Goal: Transaction & Acquisition: Purchase product/service

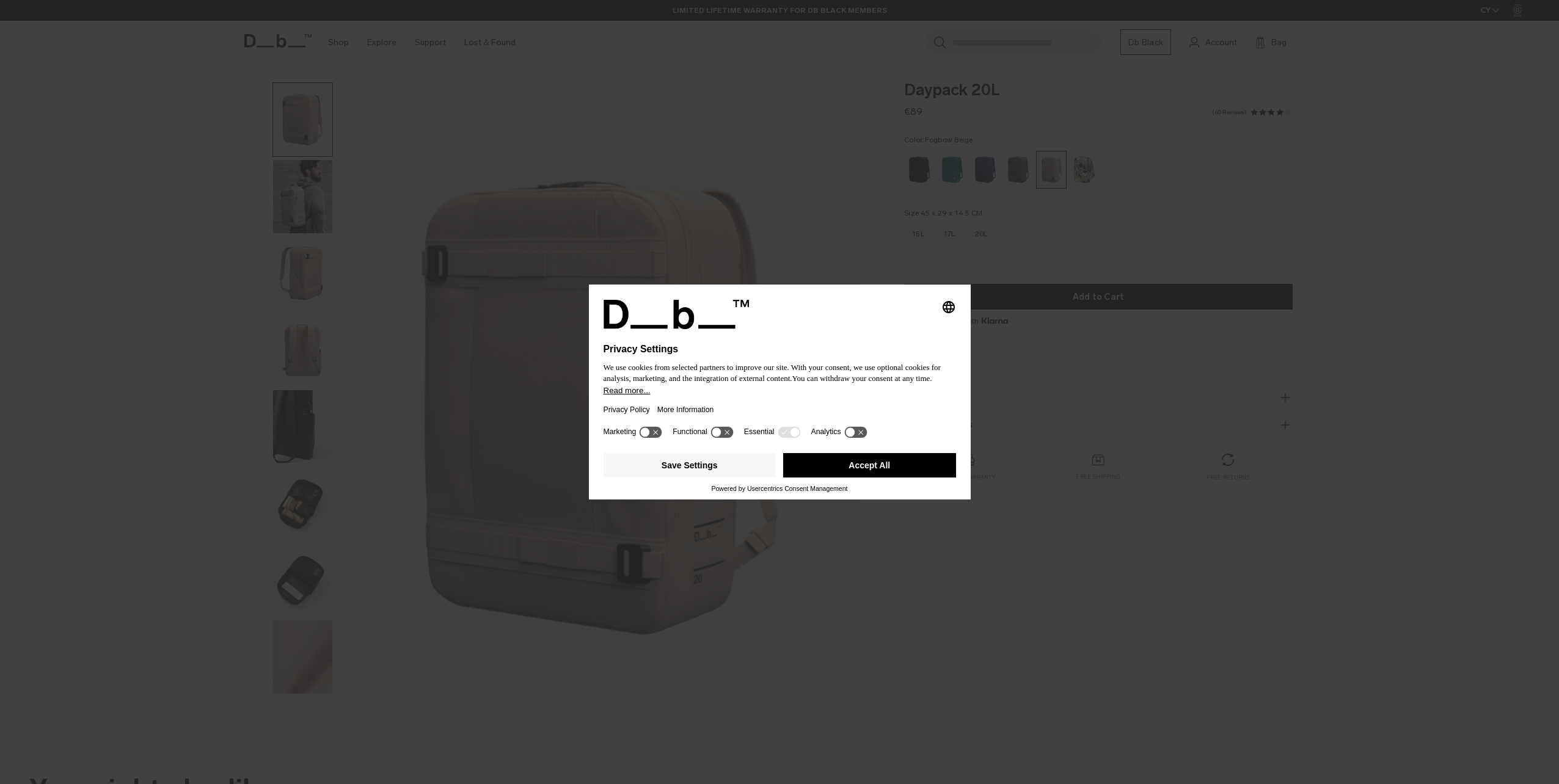
click at [898, 462] on button "Accept All" at bounding box center [869, 465] width 173 height 24
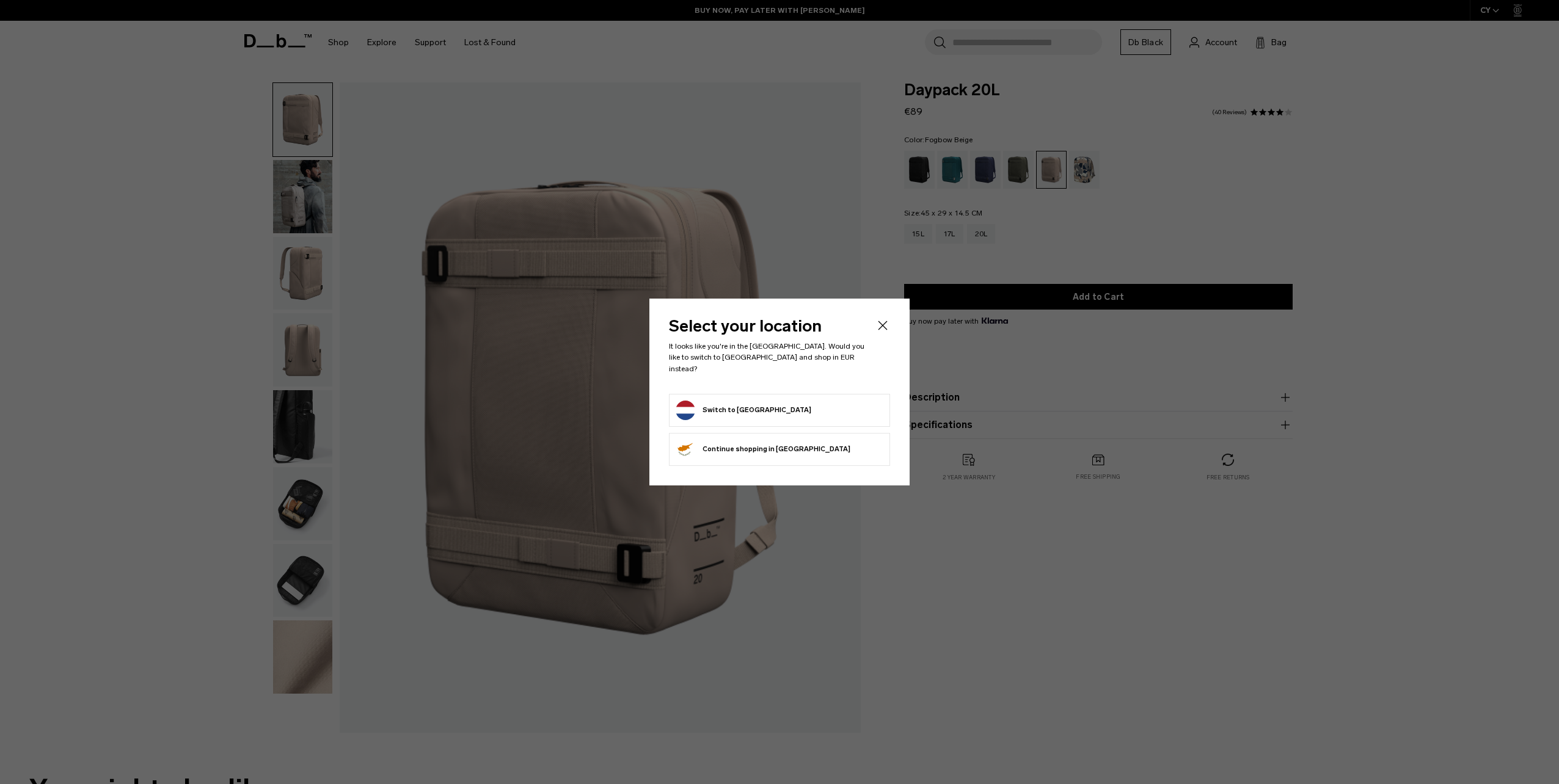
click at [888, 327] on icon "Close" at bounding box center [883, 326] width 15 height 15
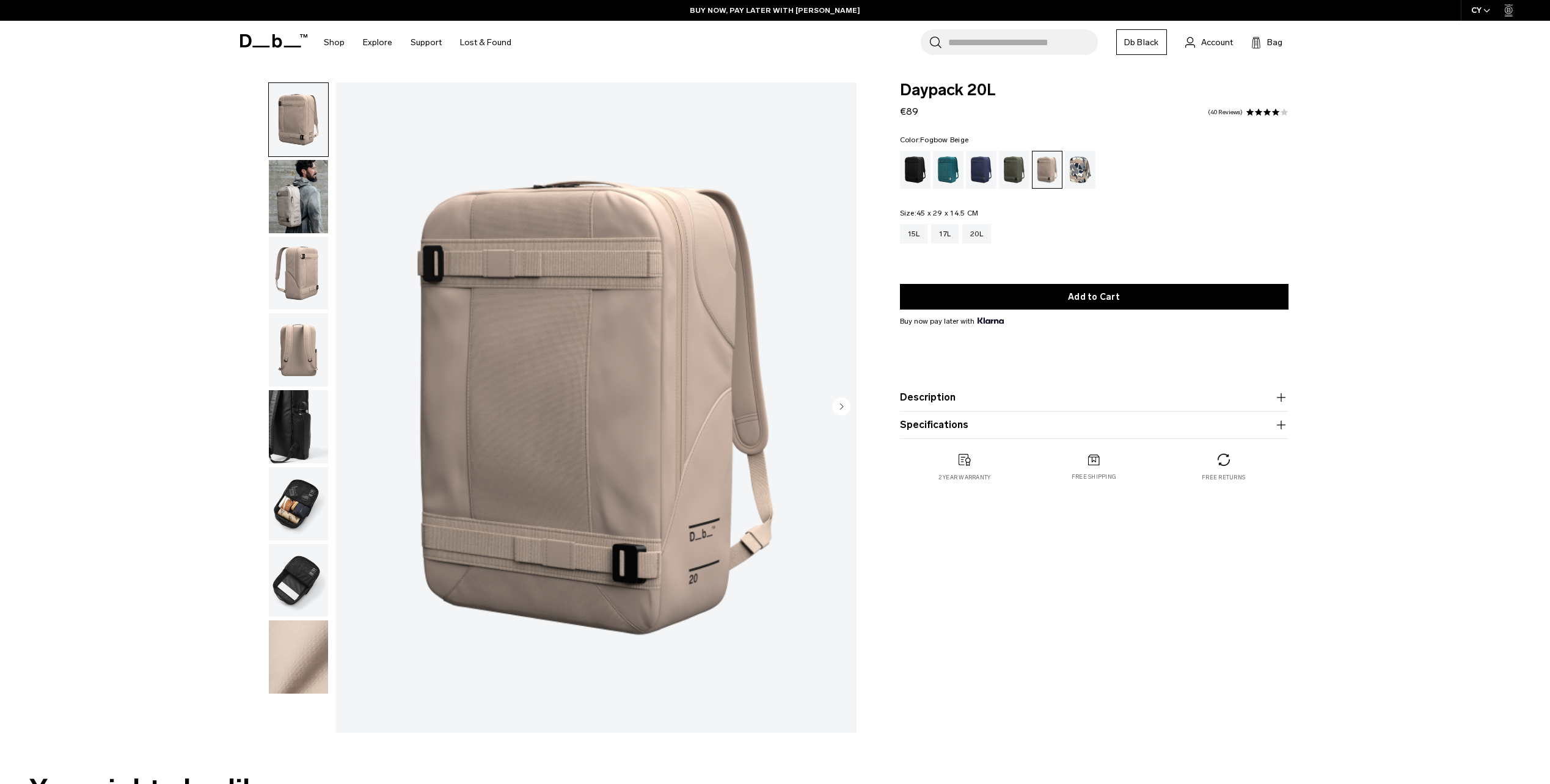
click at [291, 225] on img "button" at bounding box center [298, 197] width 59 height 74
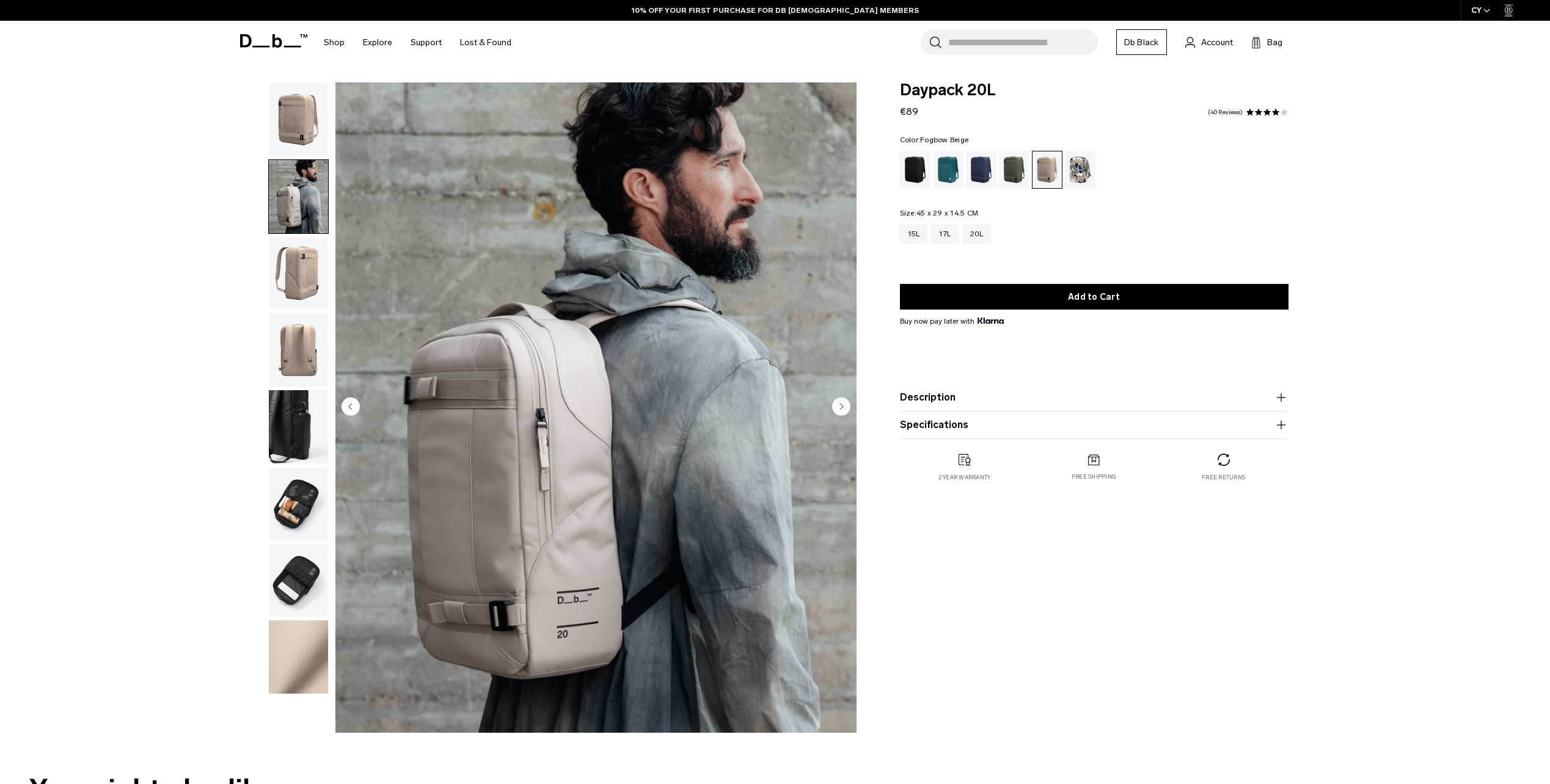
click at [280, 284] on img "button" at bounding box center [298, 274] width 59 height 74
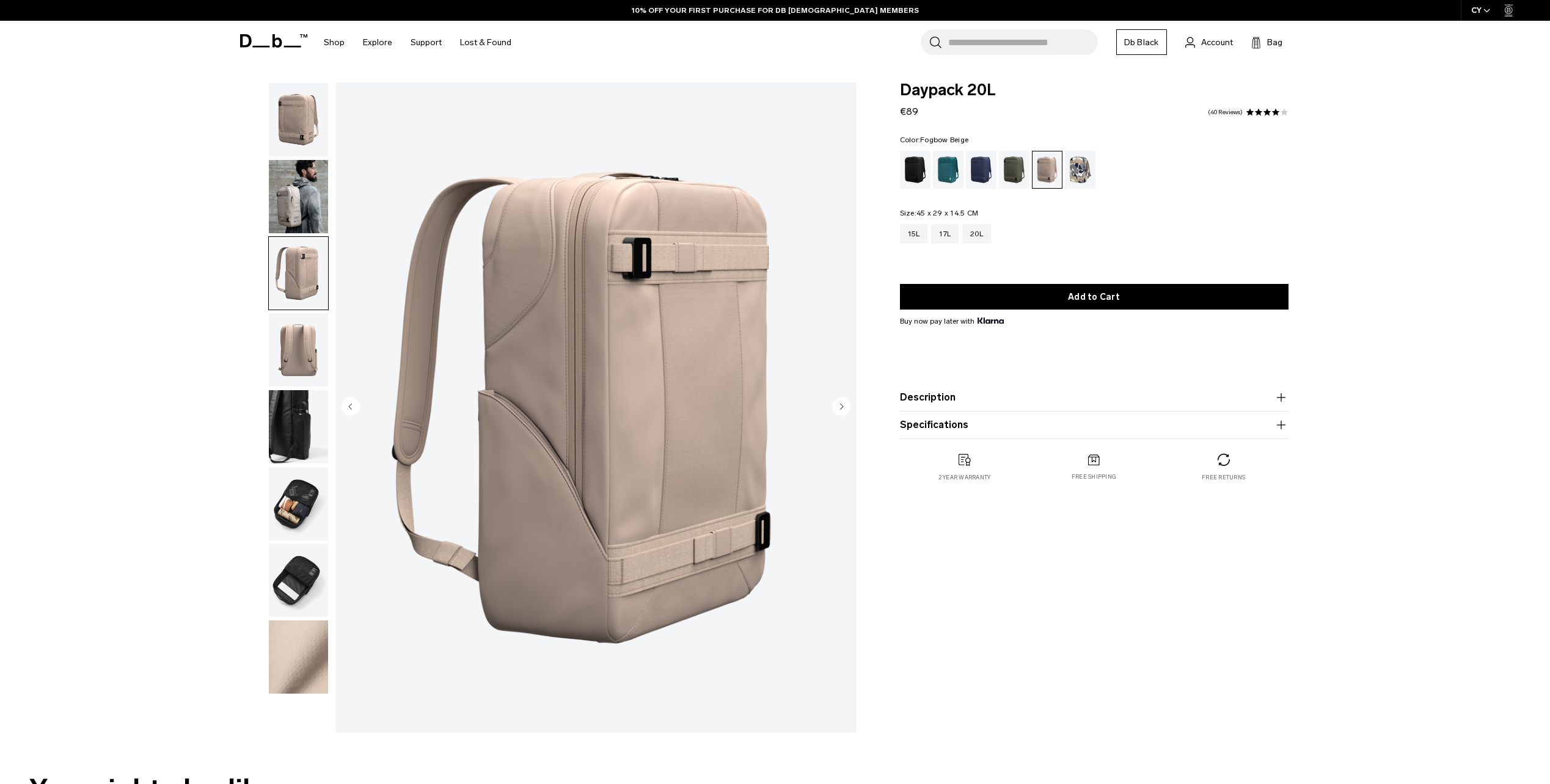
click at [308, 322] on img "button" at bounding box center [298, 350] width 59 height 74
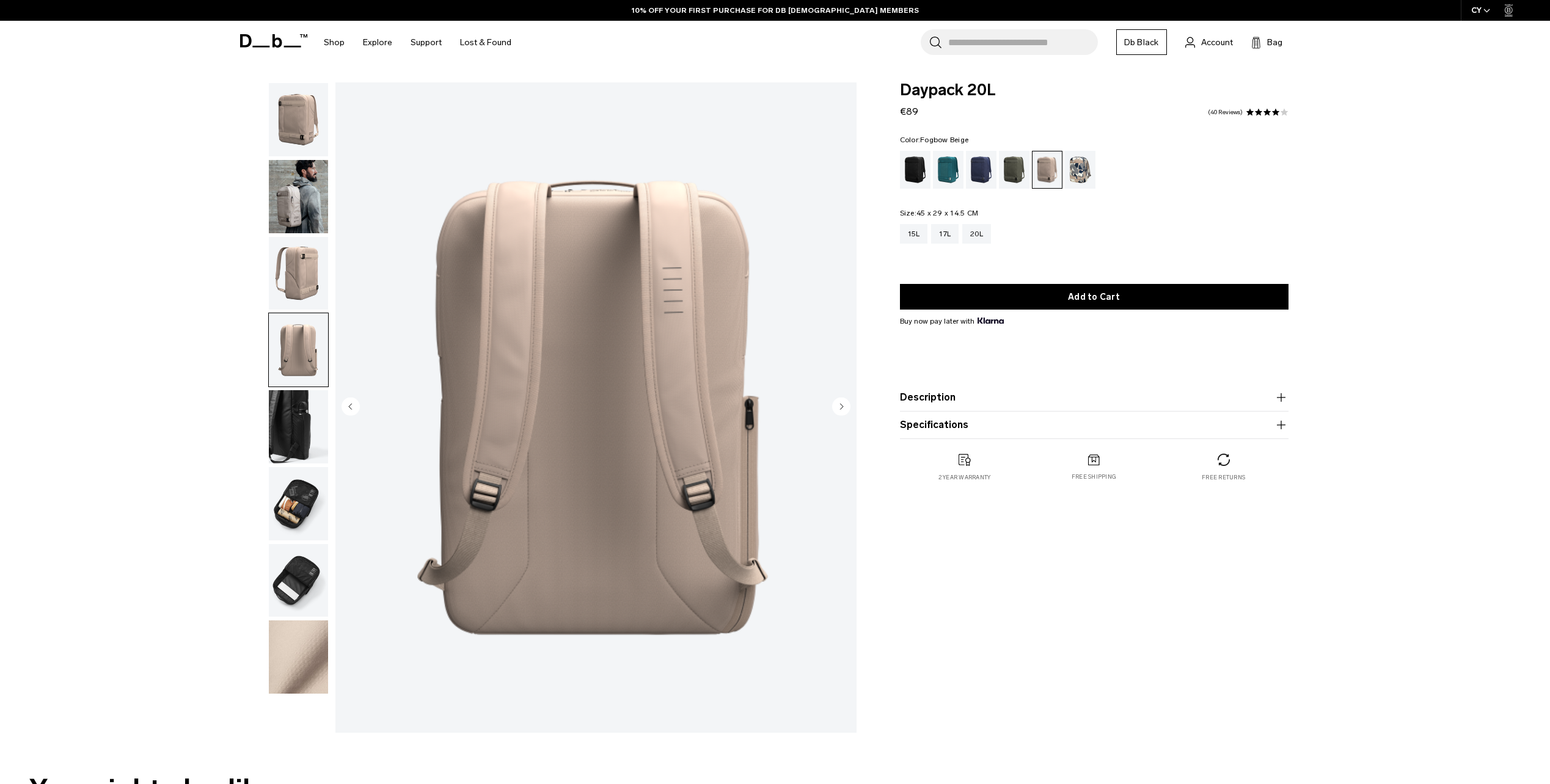
click at [293, 442] on img "button" at bounding box center [298, 427] width 59 height 74
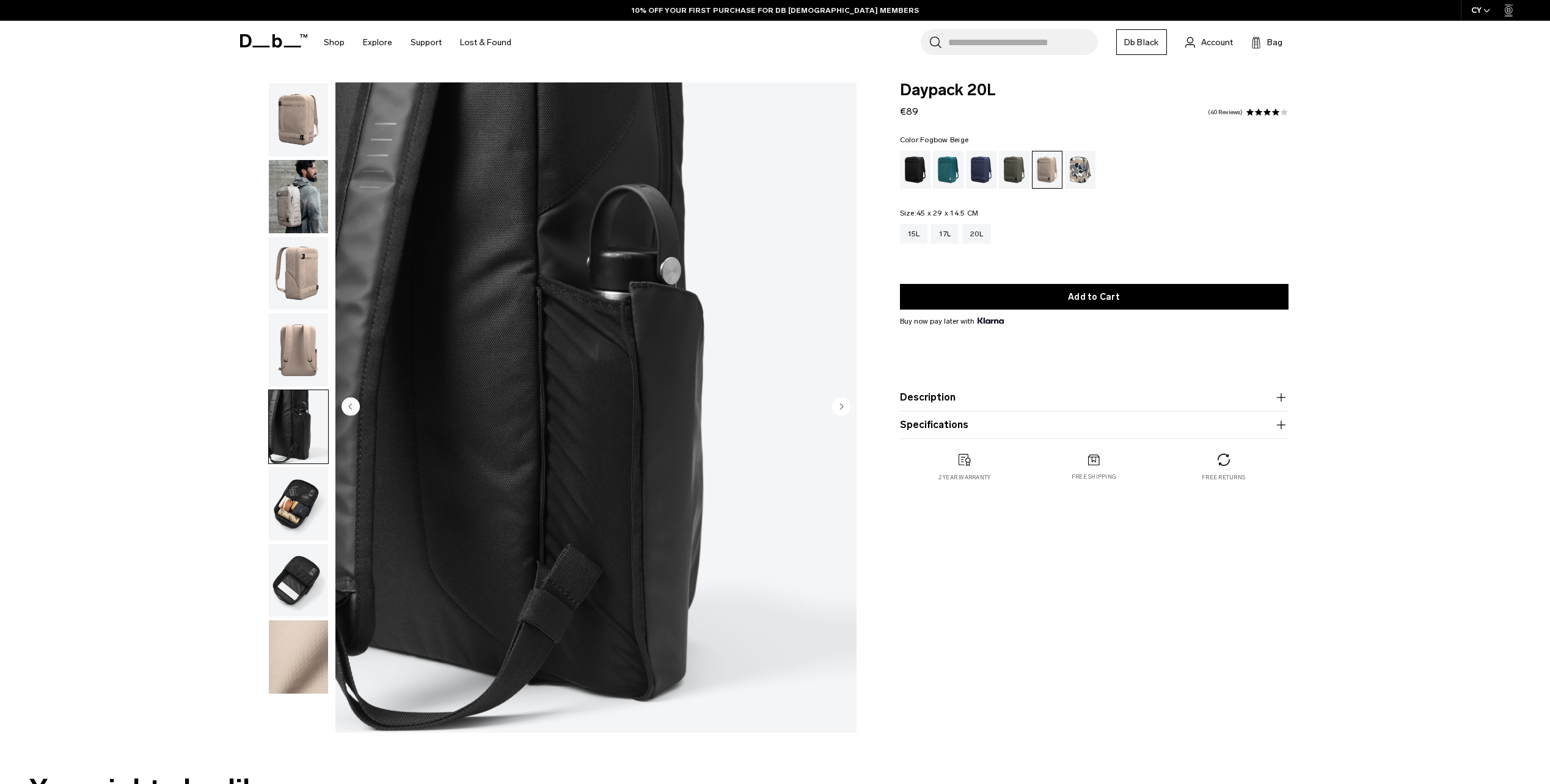
click at [309, 506] on img "button" at bounding box center [298, 504] width 59 height 74
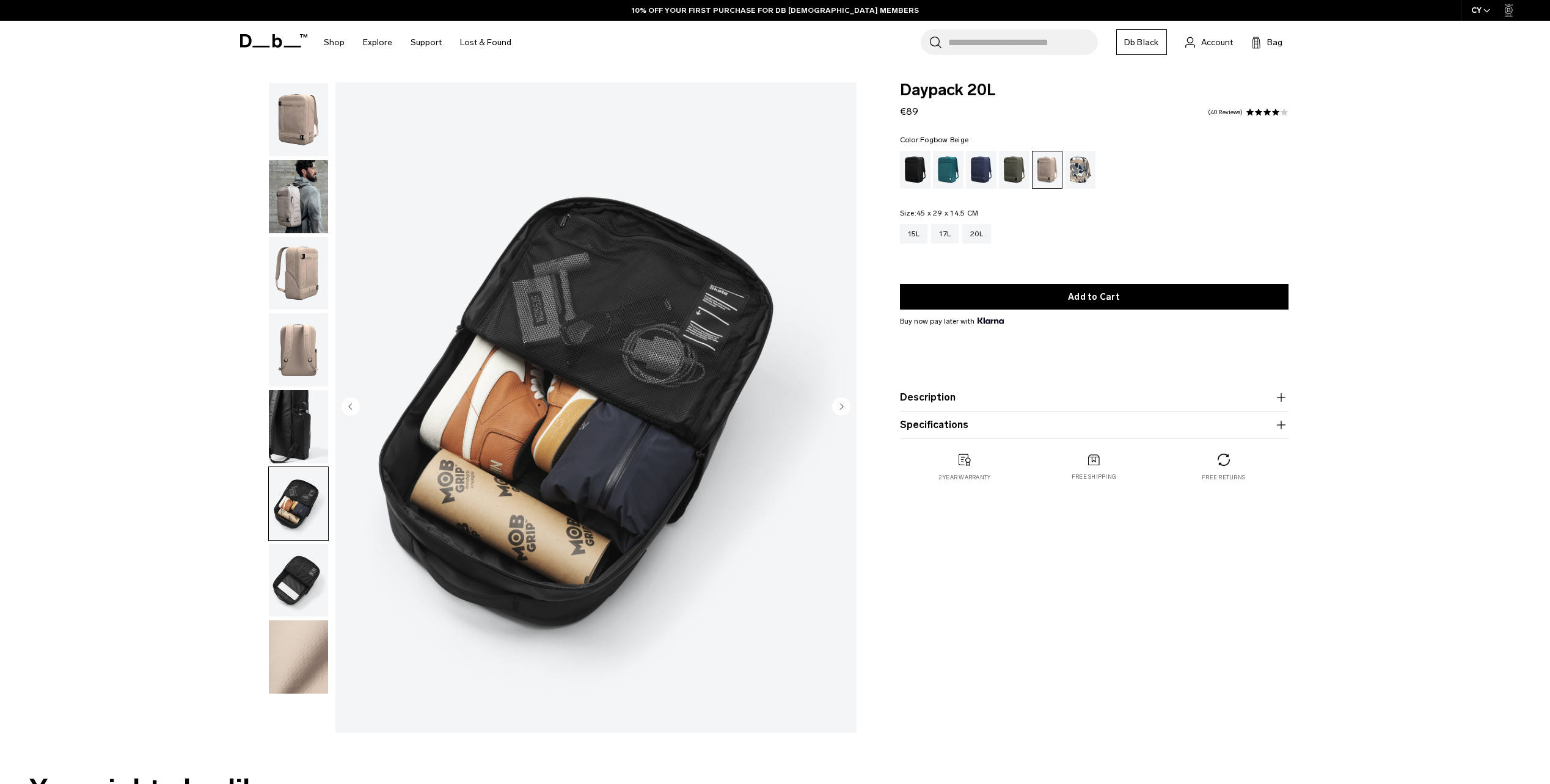
click at [309, 583] on img "button" at bounding box center [298, 581] width 59 height 74
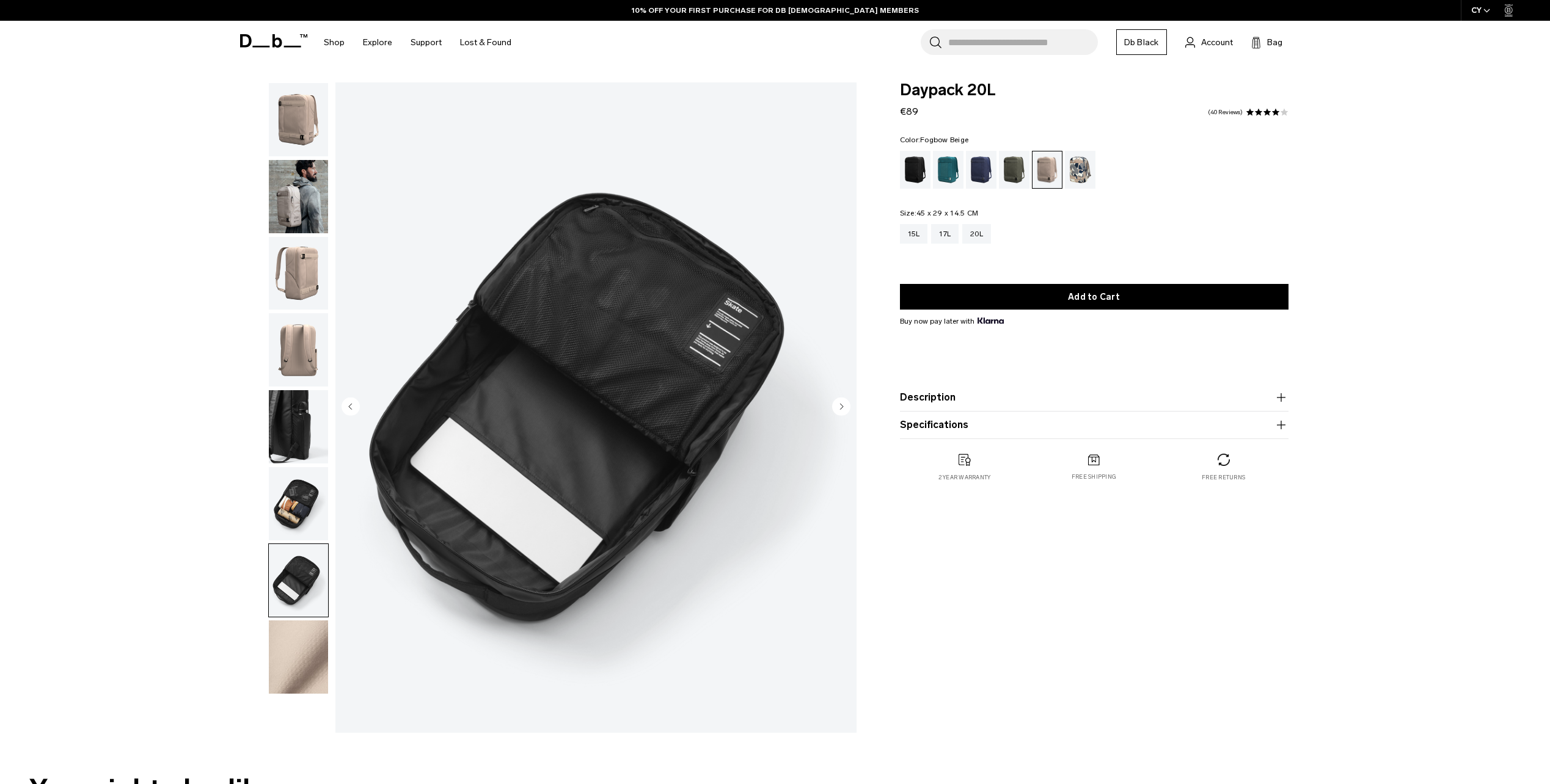
click at [310, 656] on img "button" at bounding box center [298, 657] width 59 height 74
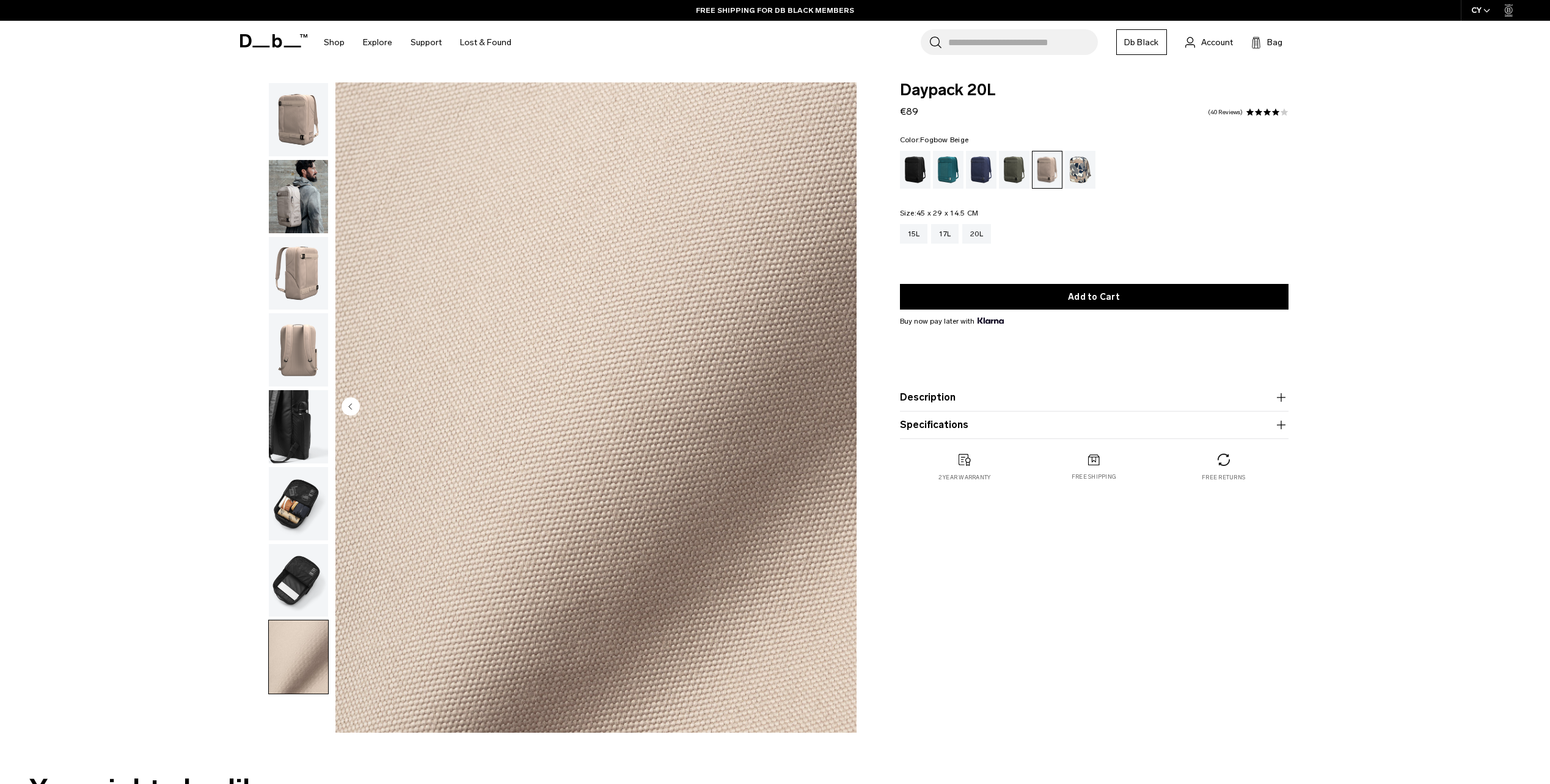
click at [302, 563] on img "button" at bounding box center [298, 581] width 59 height 74
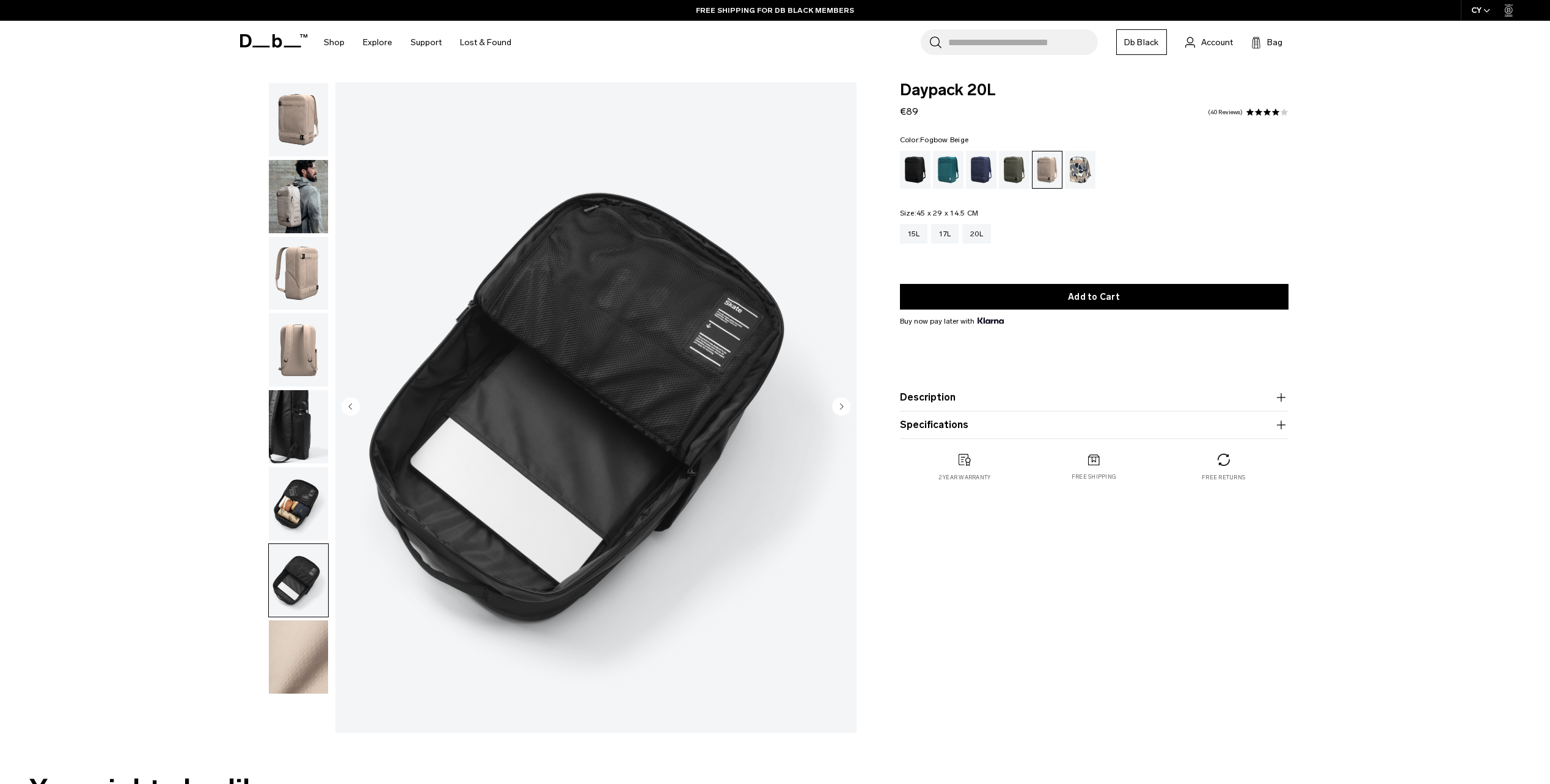
click at [290, 337] on img "button" at bounding box center [298, 350] width 59 height 74
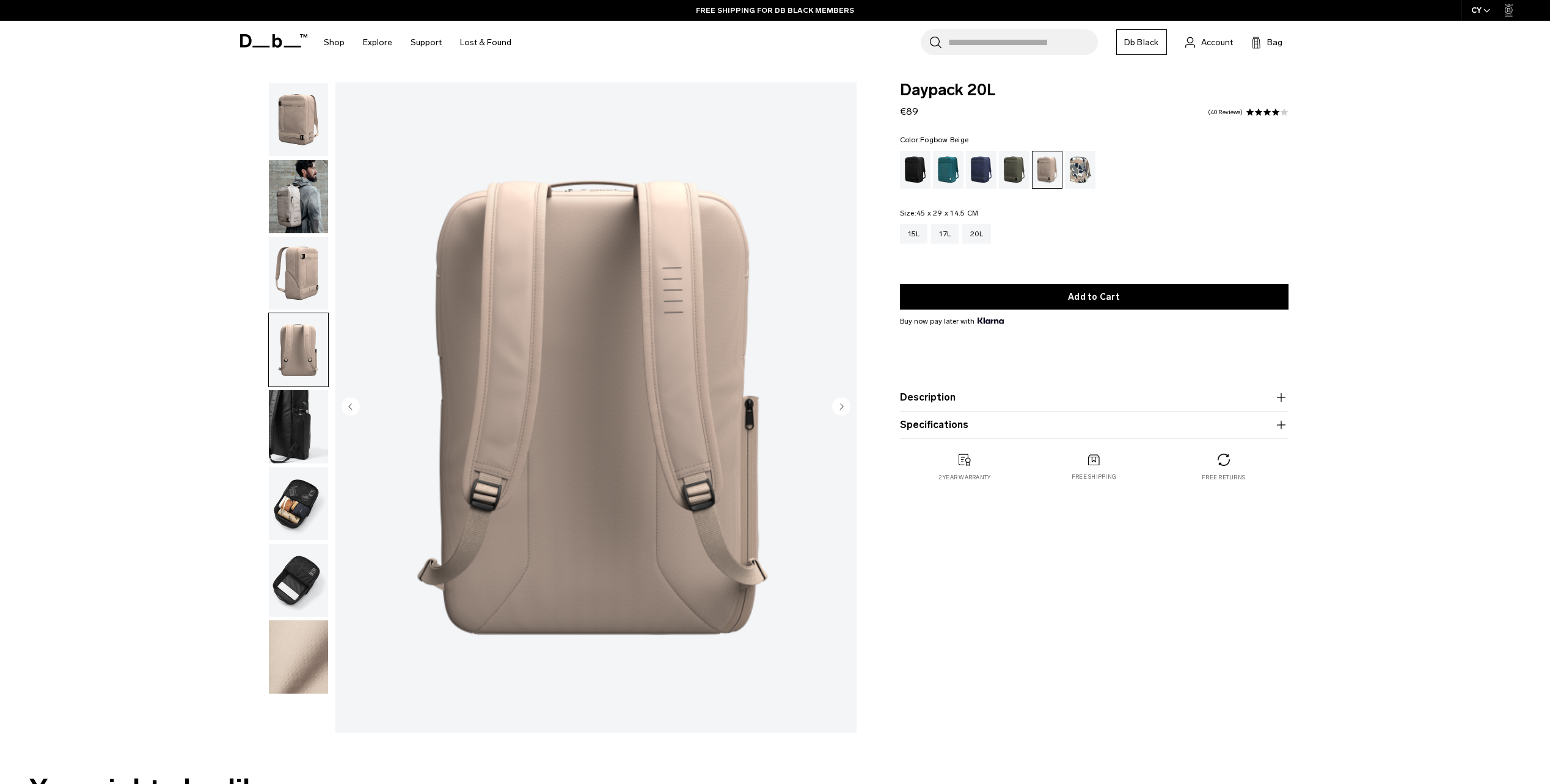
click at [307, 275] on img "button" at bounding box center [298, 274] width 59 height 74
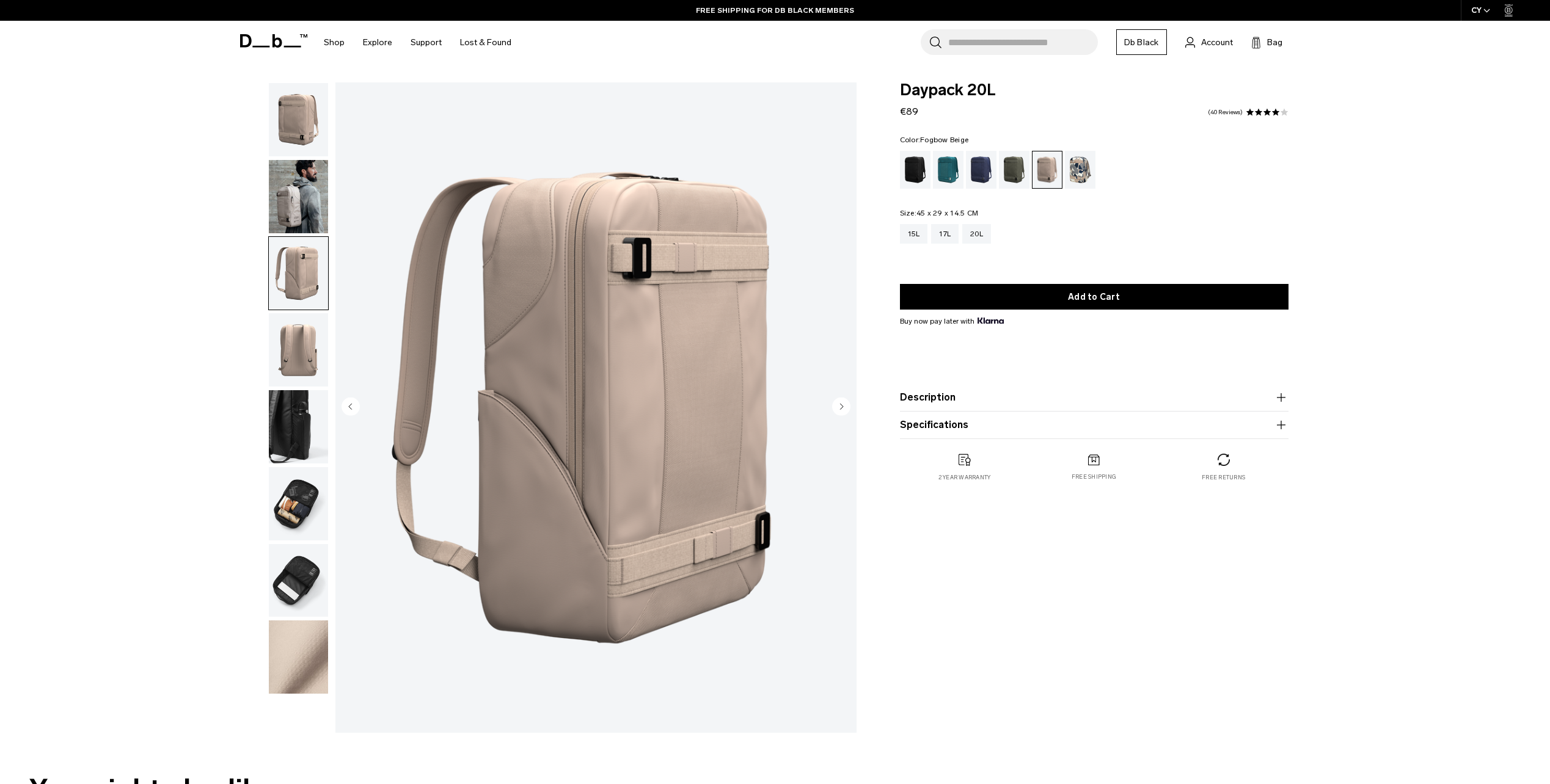
click at [317, 314] on img "button" at bounding box center [298, 350] width 59 height 74
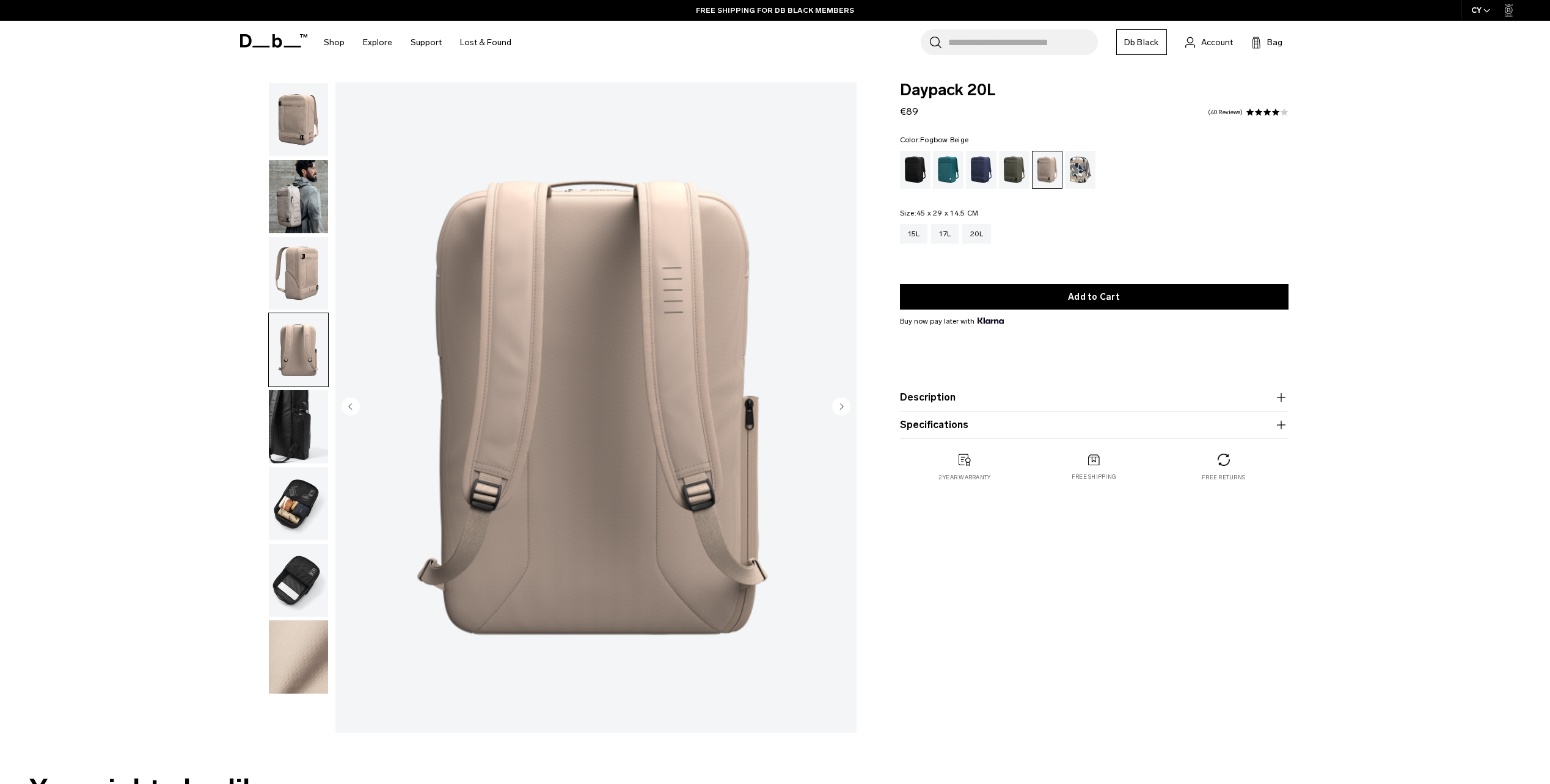
click at [306, 498] on img "button" at bounding box center [298, 504] width 59 height 74
